Goal: Browse casually: Explore the website without a specific task or goal

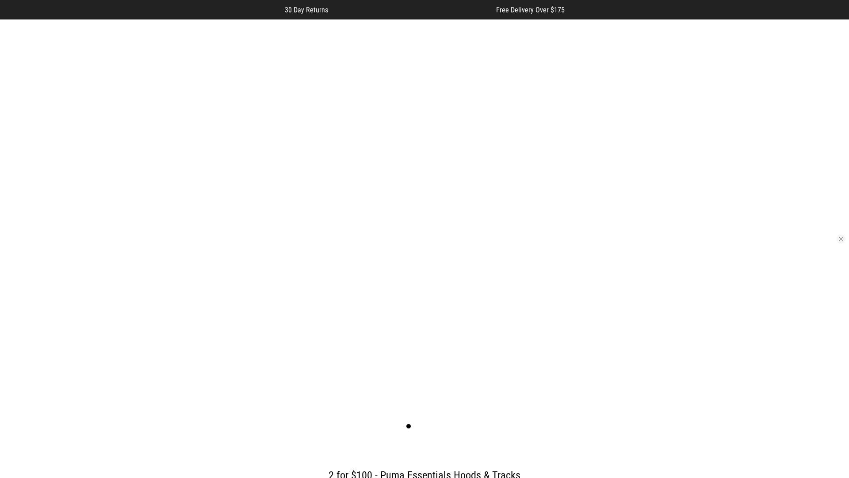
click at [841, 239] on button "button" at bounding box center [841, 238] width 9 height 9
